Goal: Task Accomplishment & Management: Manage account settings

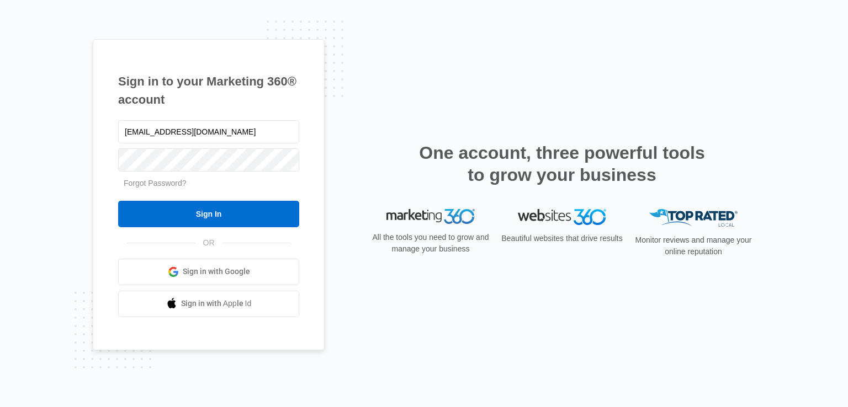
click at [179, 215] on input "Sign In" at bounding box center [208, 214] width 181 height 27
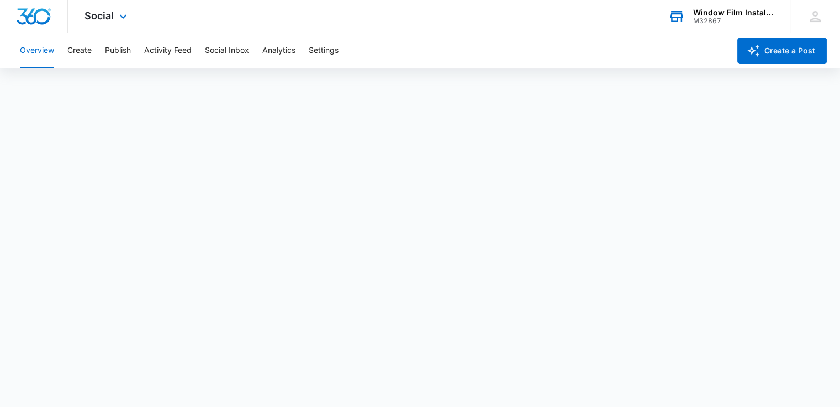
click at [679, 23] on icon at bounding box center [676, 16] width 17 height 17
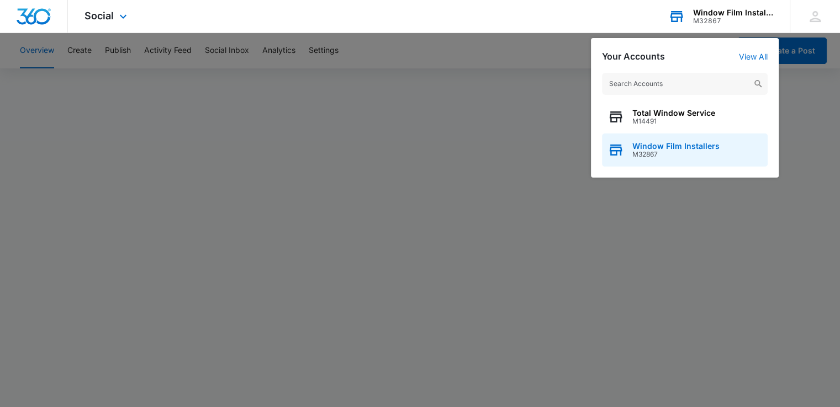
click at [642, 152] on span "M32867" at bounding box center [675, 155] width 87 height 8
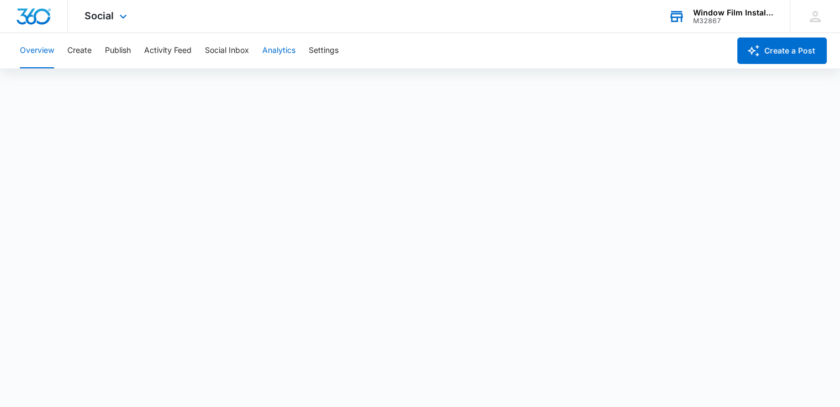
scroll to position [3, 0]
click at [691, 19] on div "Window Film Installers M32867 Your Accounts View All" at bounding box center [721, 16] width 138 height 33
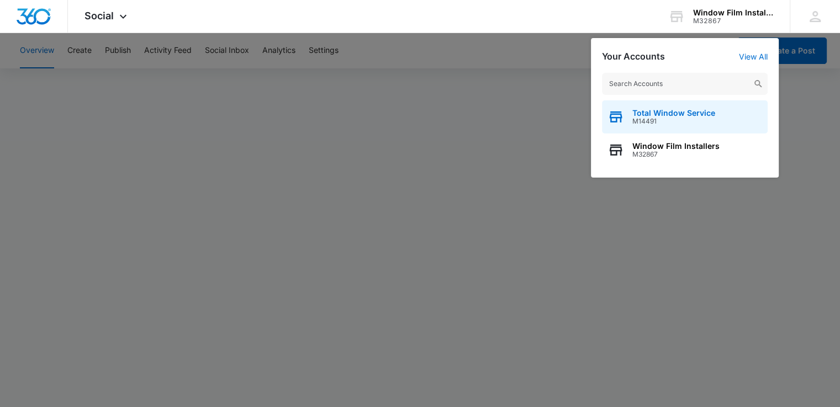
click at [666, 108] on div "Total Window Service M14491" at bounding box center [685, 116] width 166 height 33
